Goal: Information Seeking & Learning: Learn about a topic

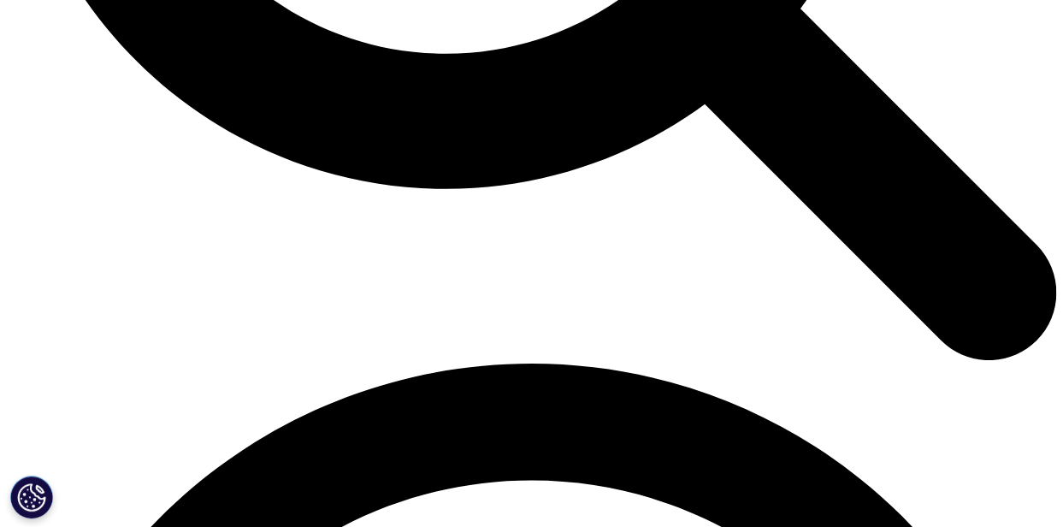
scroll to position [1792, 0]
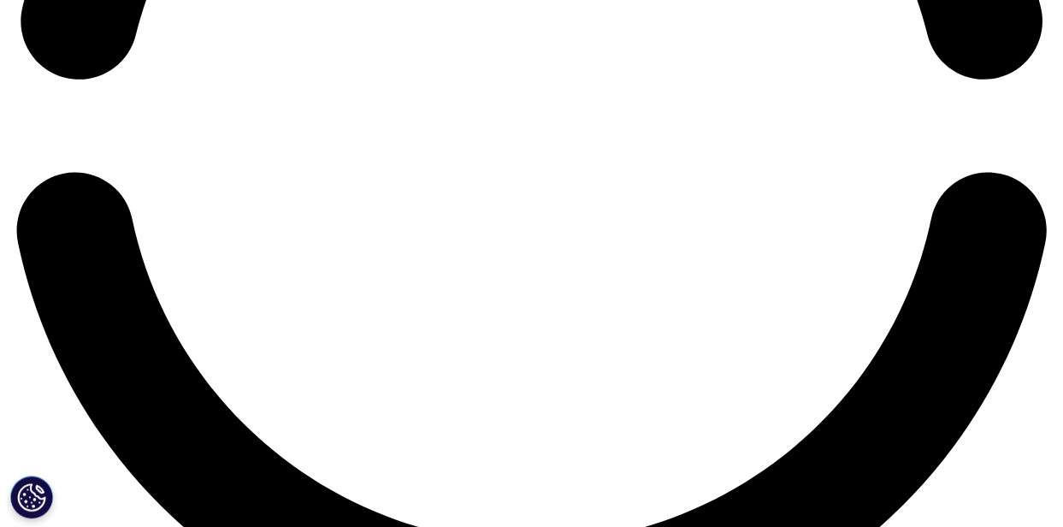
scroll to position [2807, 0]
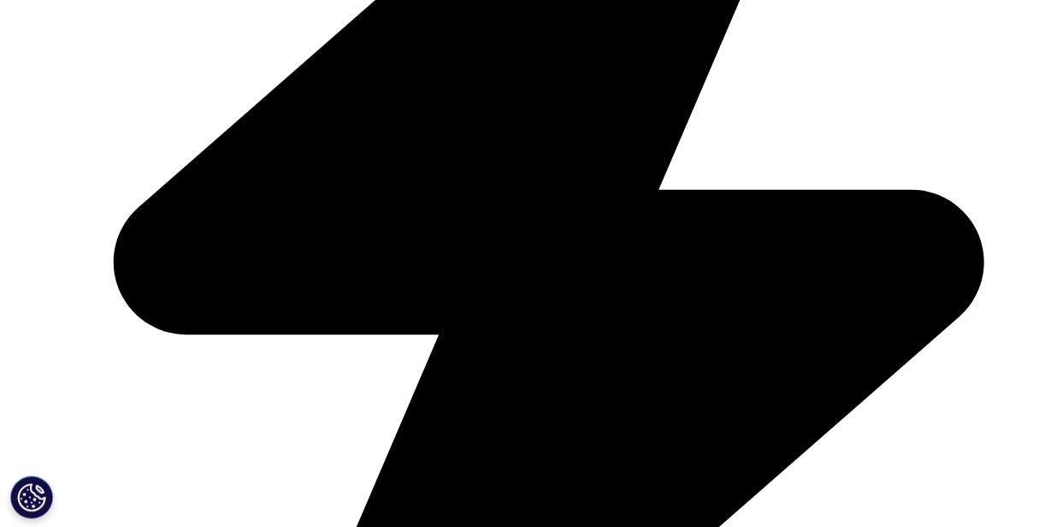
scroll to position [3871, 0]
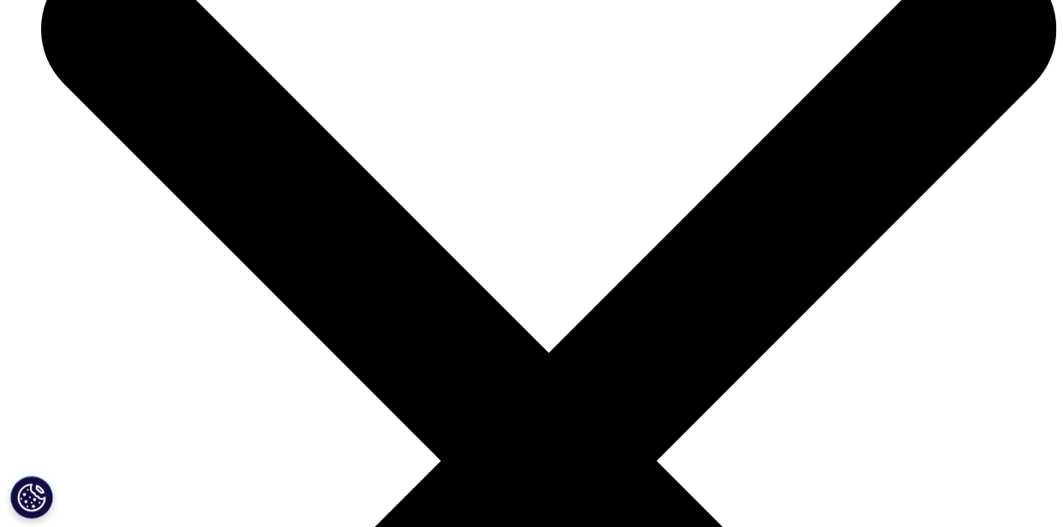
scroll to position [4775, 0]
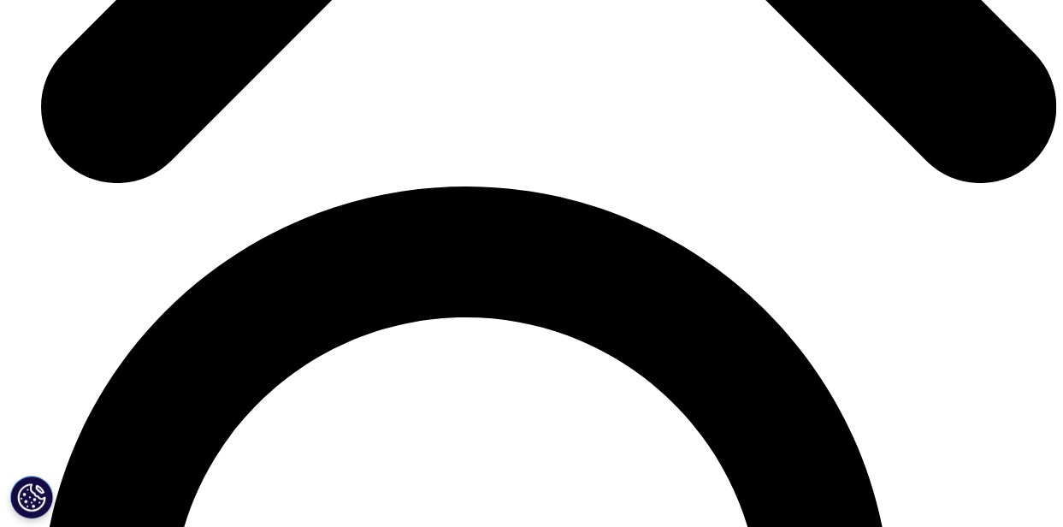
scroll to position [5663, 0]
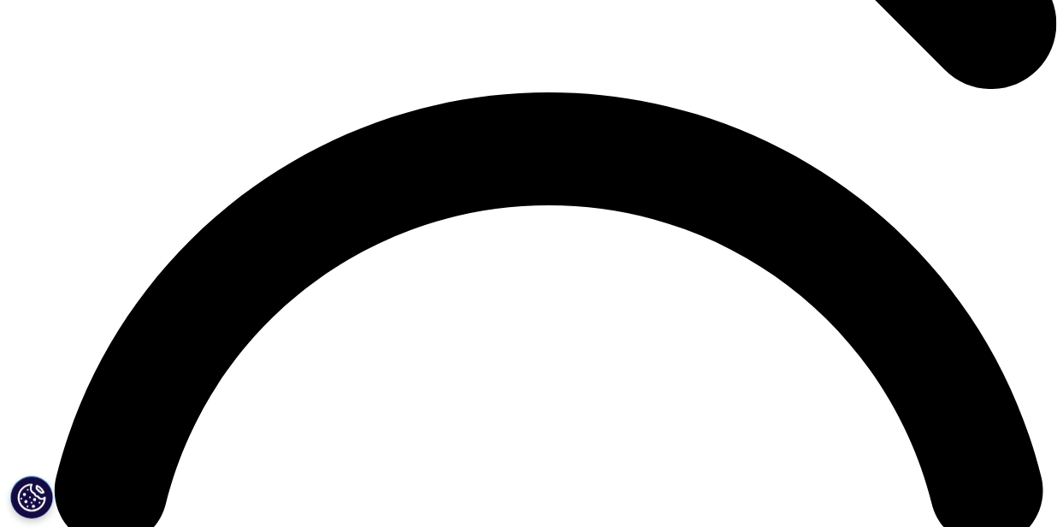
scroll to position [6666, 0]
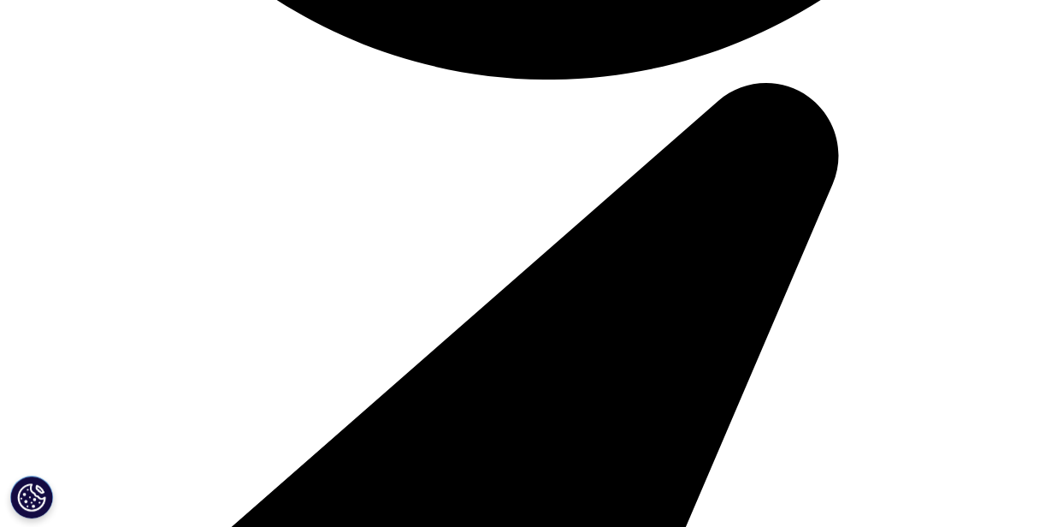
scroll to position [7730, 0]
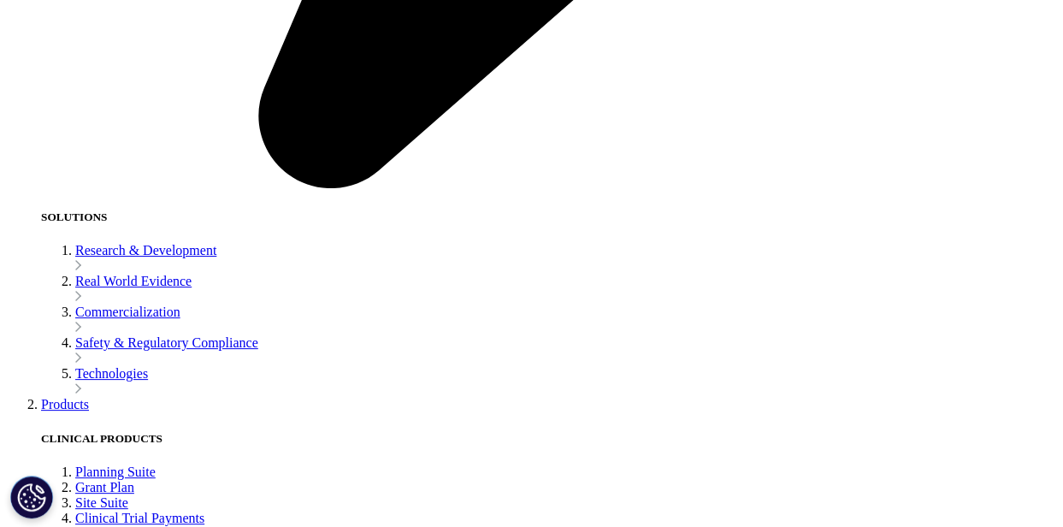
scroll to position [8746, 0]
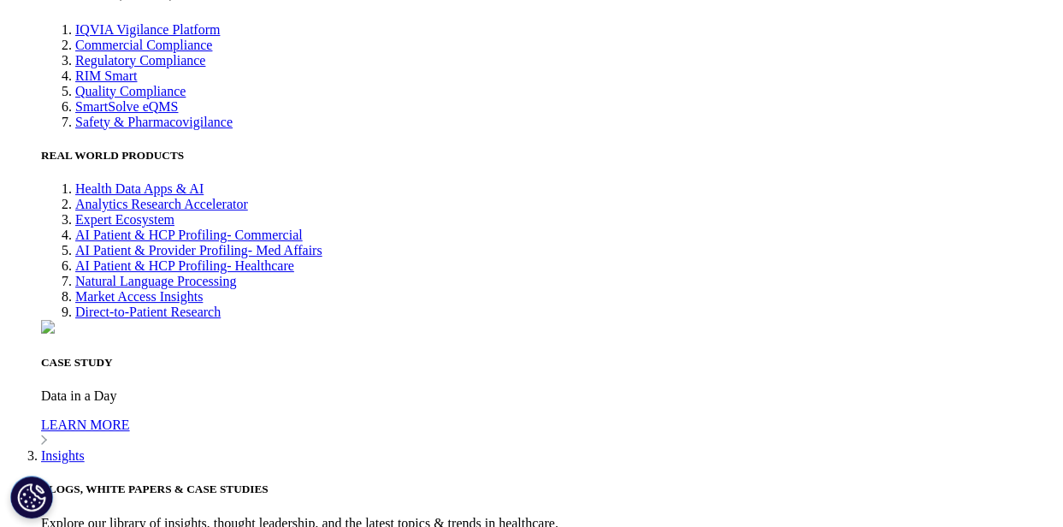
scroll to position [9770, 0]
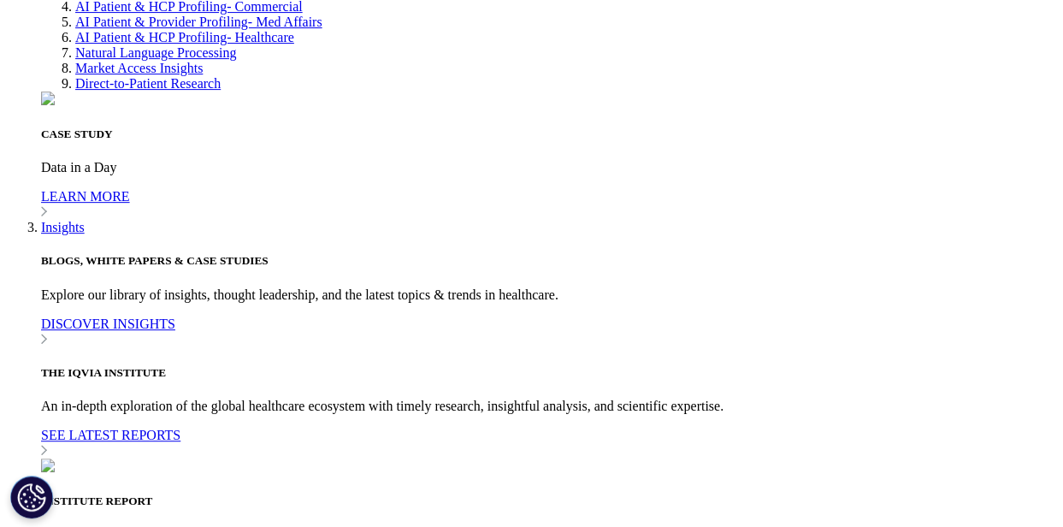
scroll to position [9655, 0]
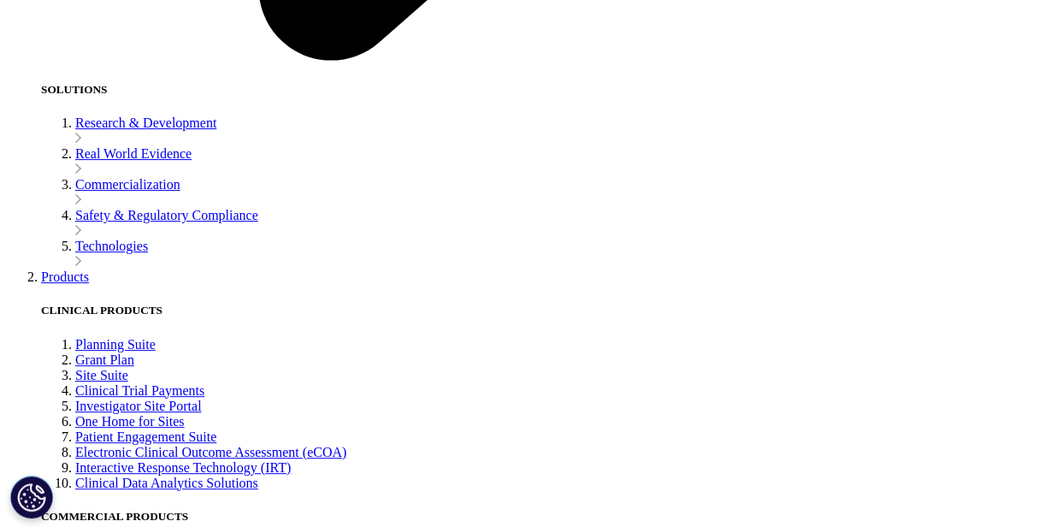
scroll to position [3250, 0]
